Goal: Information Seeking & Learning: Learn about a topic

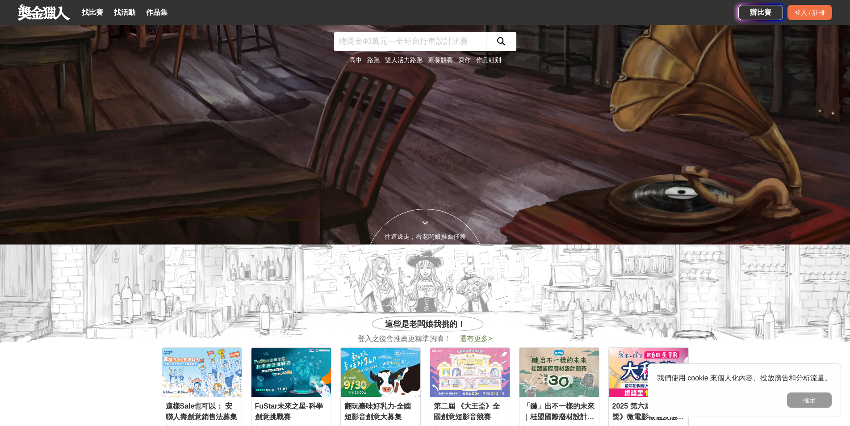
scroll to position [179, 0]
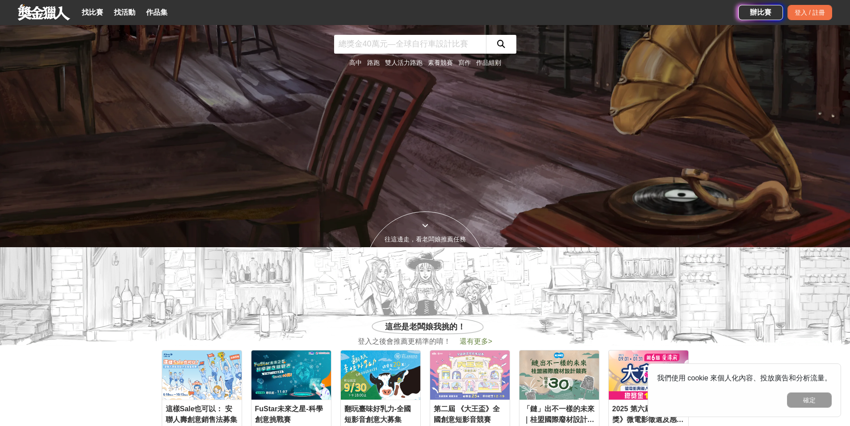
click at [357, 63] on link "高中" at bounding box center [355, 62] width 13 height 7
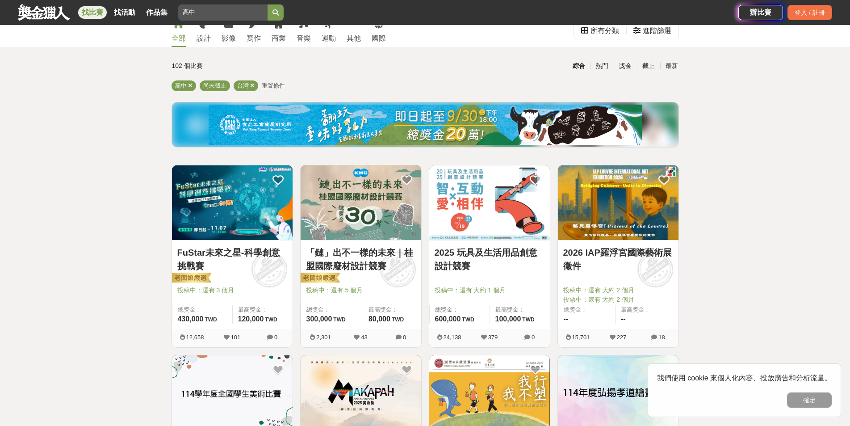
scroll to position [89, 0]
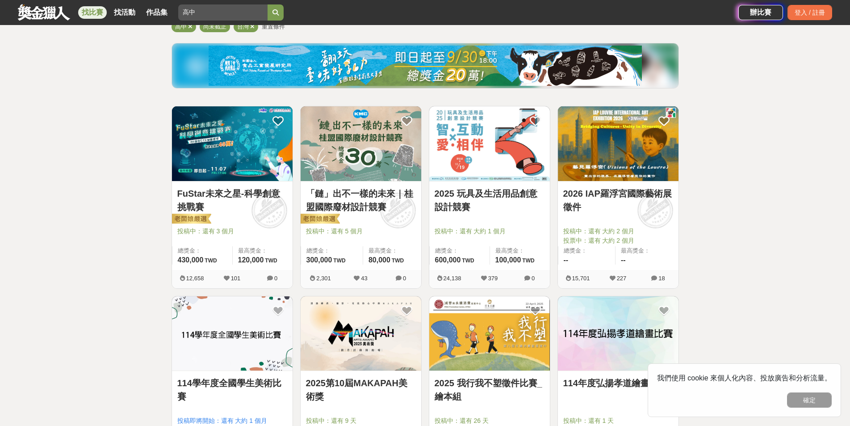
click at [474, 193] on link "2025 玩具及生活用品創意設計競賽" at bounding box center [490, 200] width 110 height 27
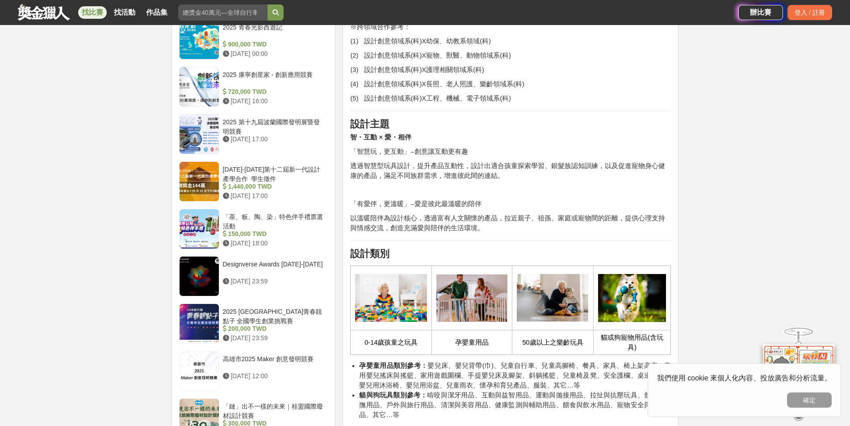
scroll to position [849, 0]
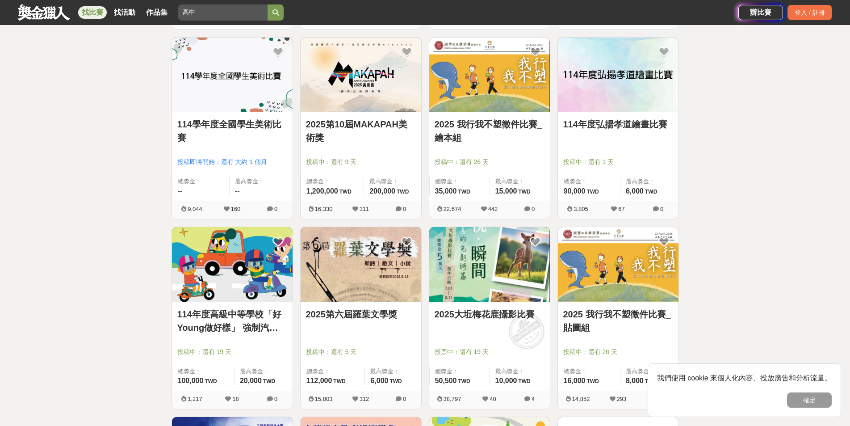
scroll to position [402, 0]
